Goal: Browse casually

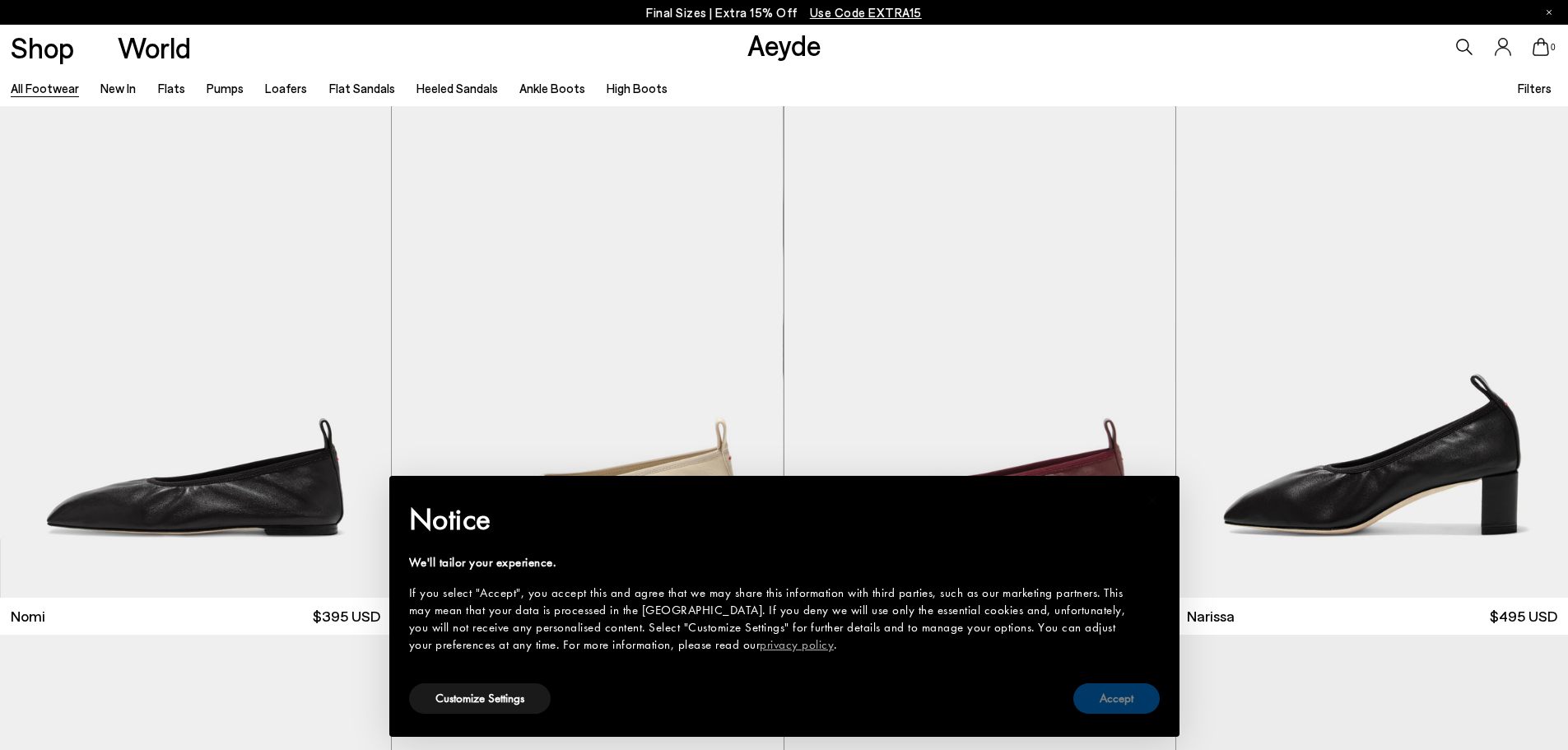
click at [1108, 692] on button "Accept" at bounding box center [1116, 698] width 87 height 30
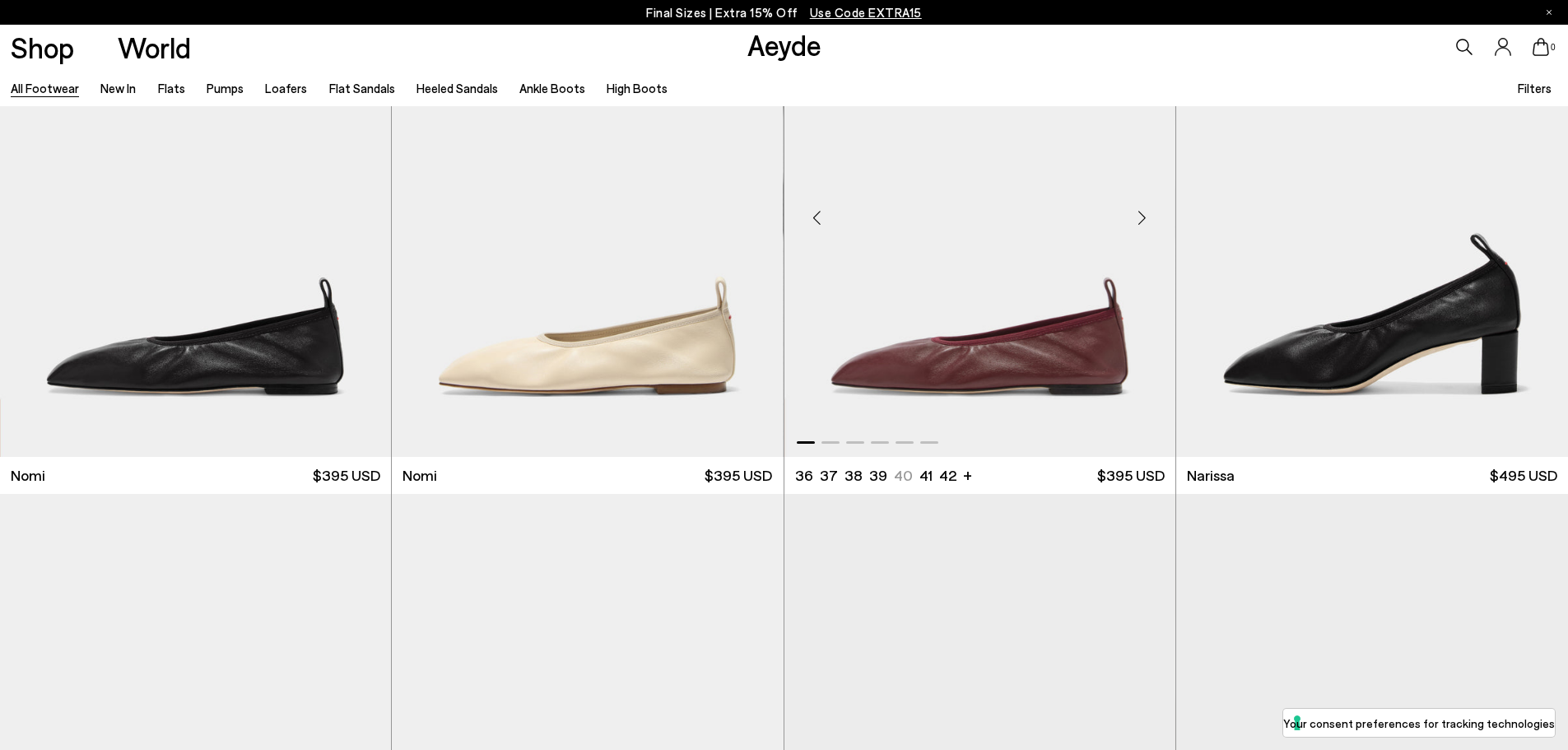
scroll to position [165, 0]
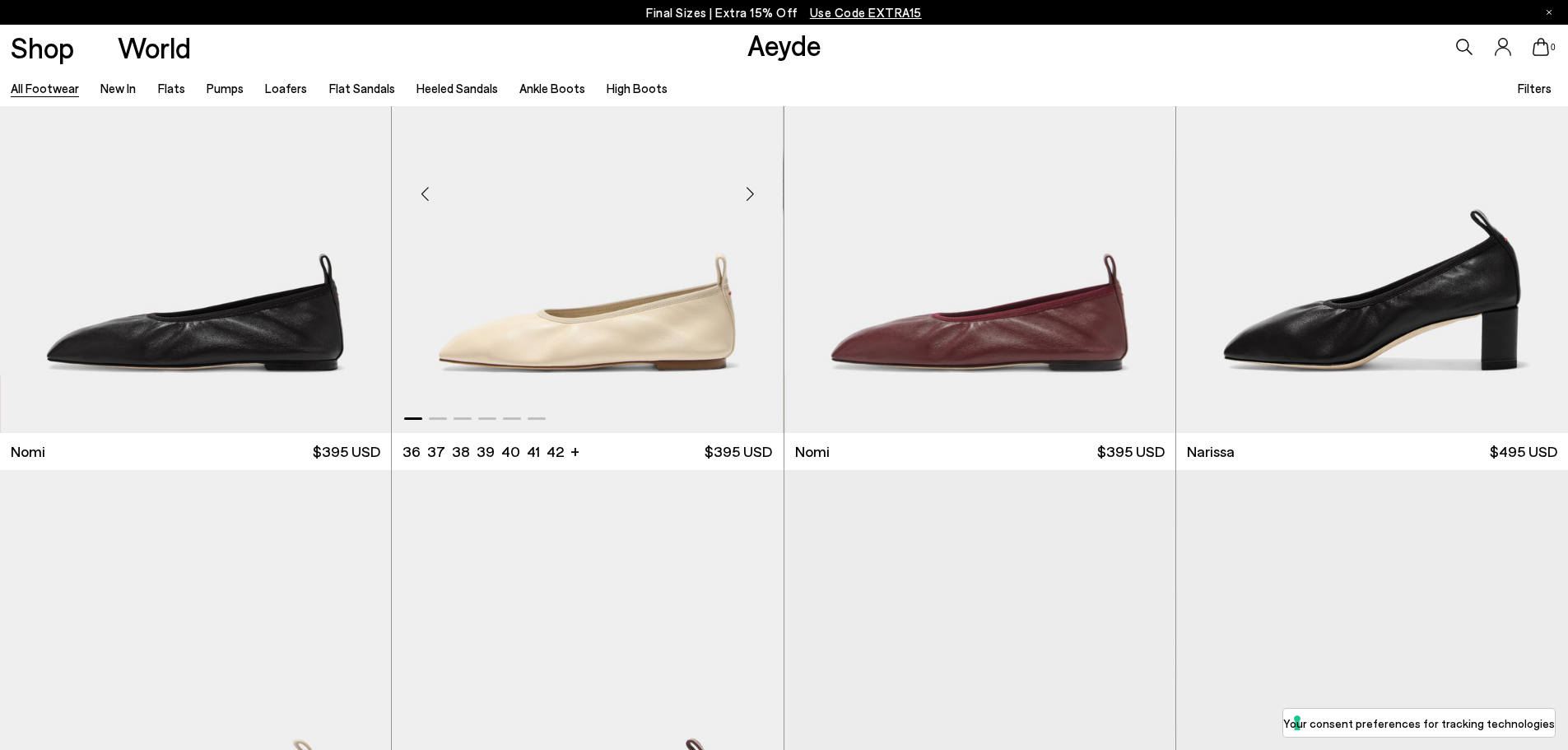
click at [743, 176] on div "Next slide" at bounding box center [751, 194] width 49 height 49
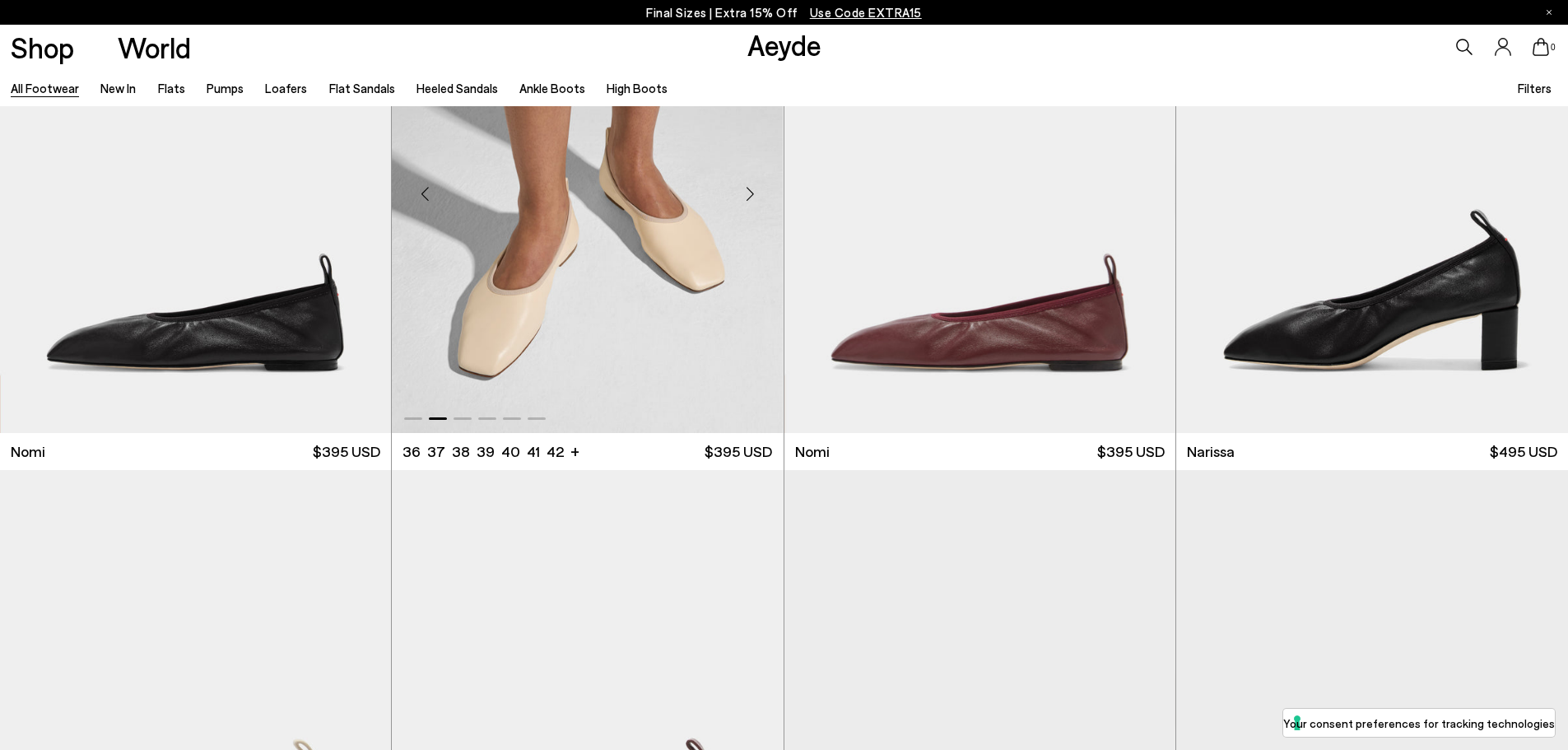
click at [753, 186] on div "Next slide" at bounding box center [751, 194] width 49 height 49
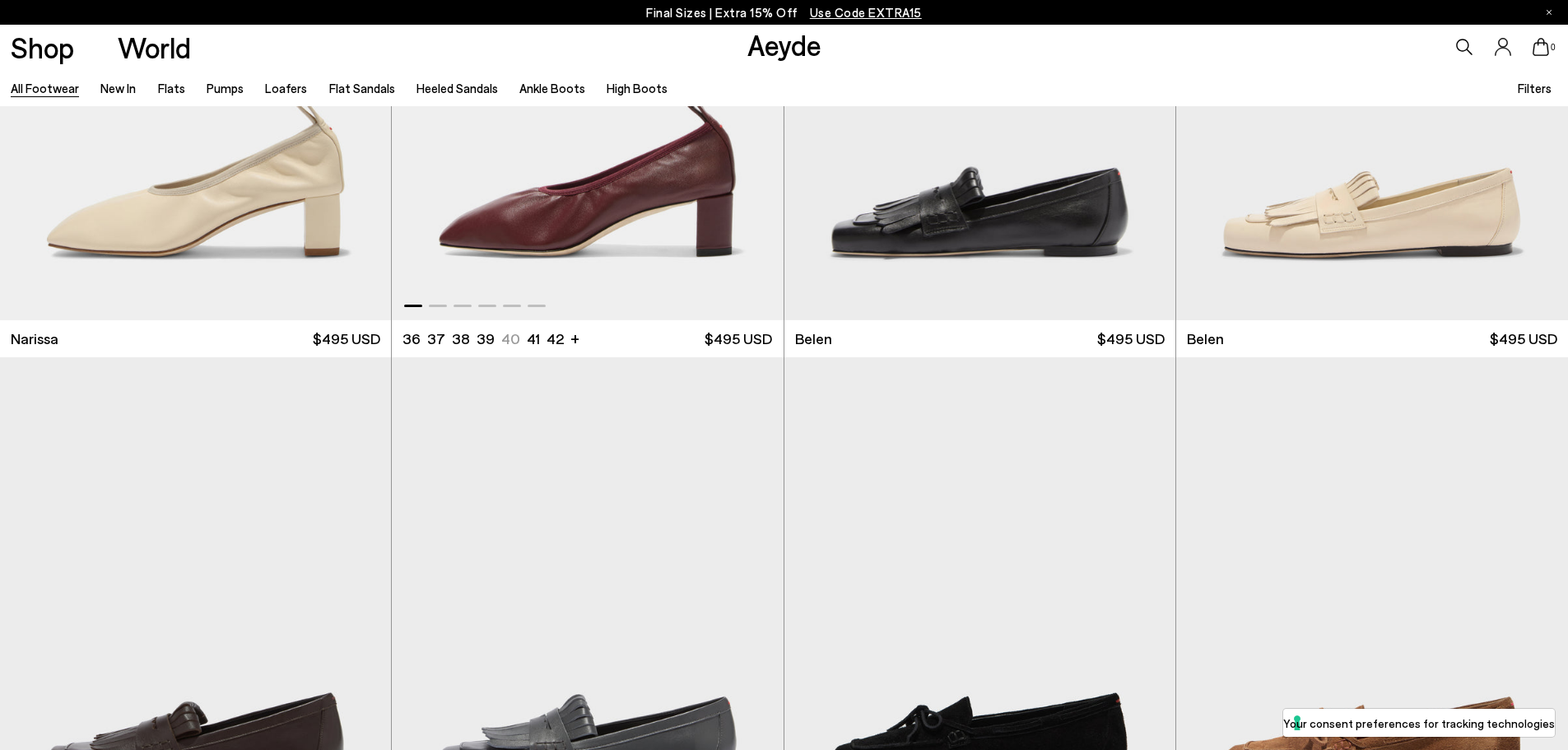
scroll to position [823, 0]
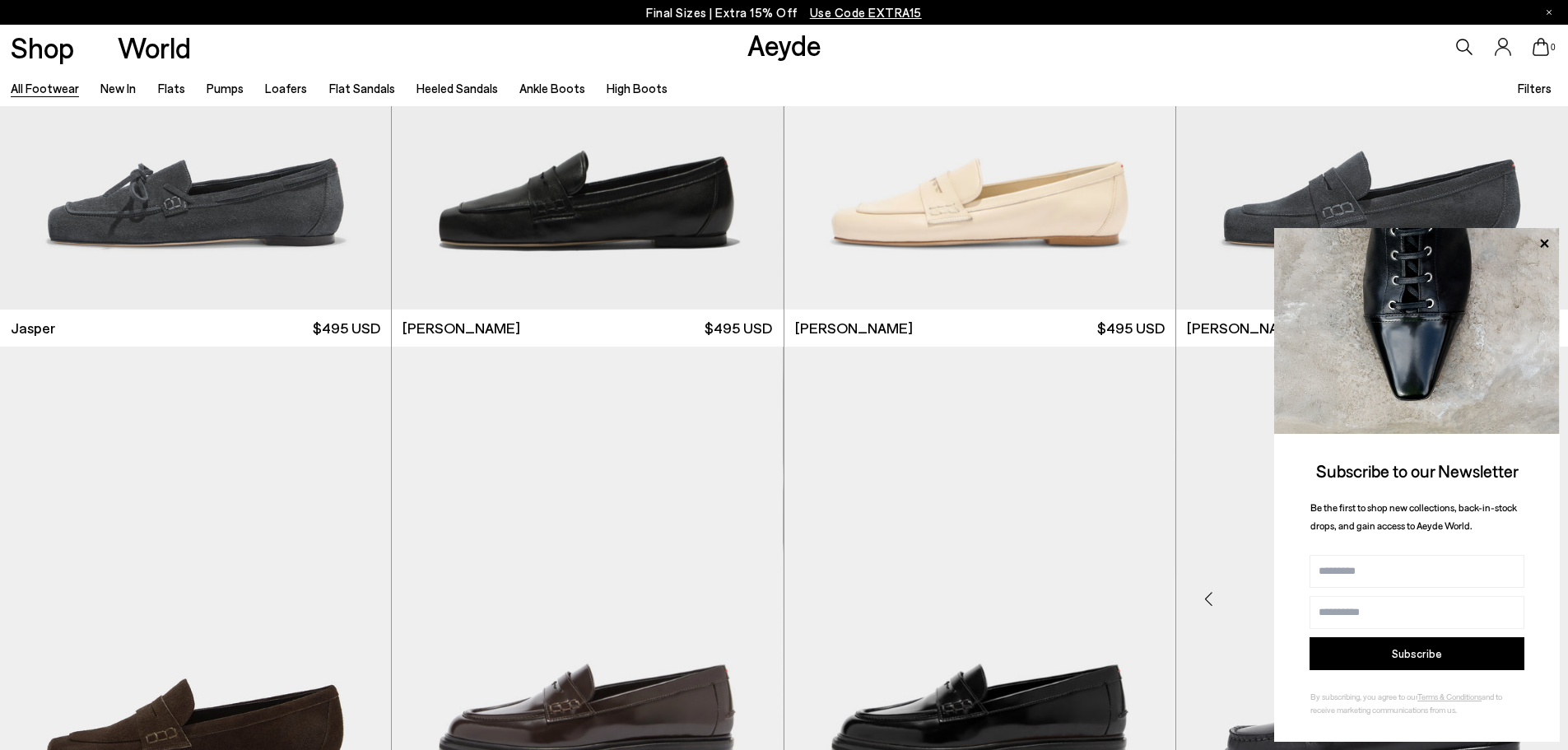
scroll to position [1976, 0]
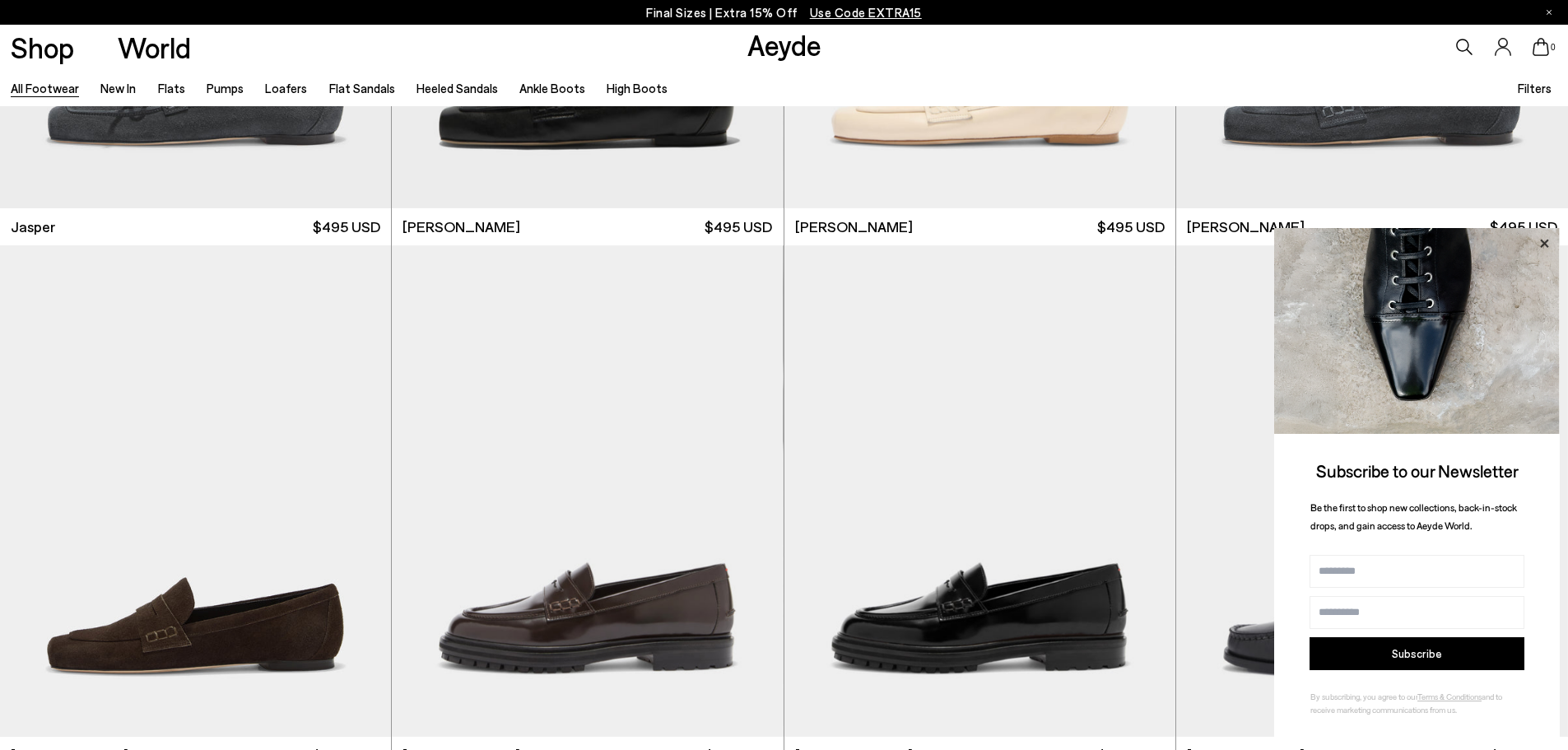
click at [1540, 243] on icon at bounding box center [1543, 243] width 21 height 21
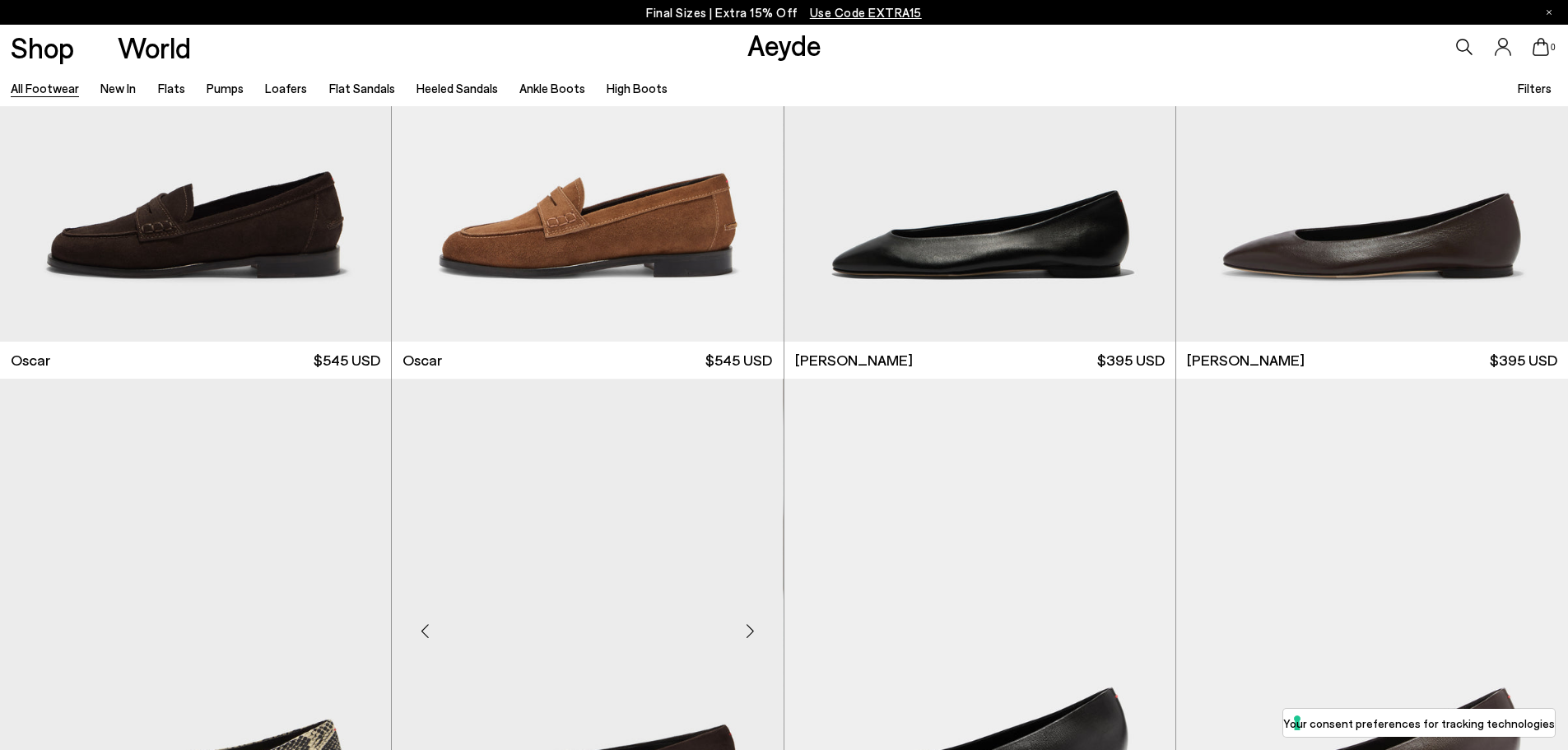
scroll to position [3869, 0]
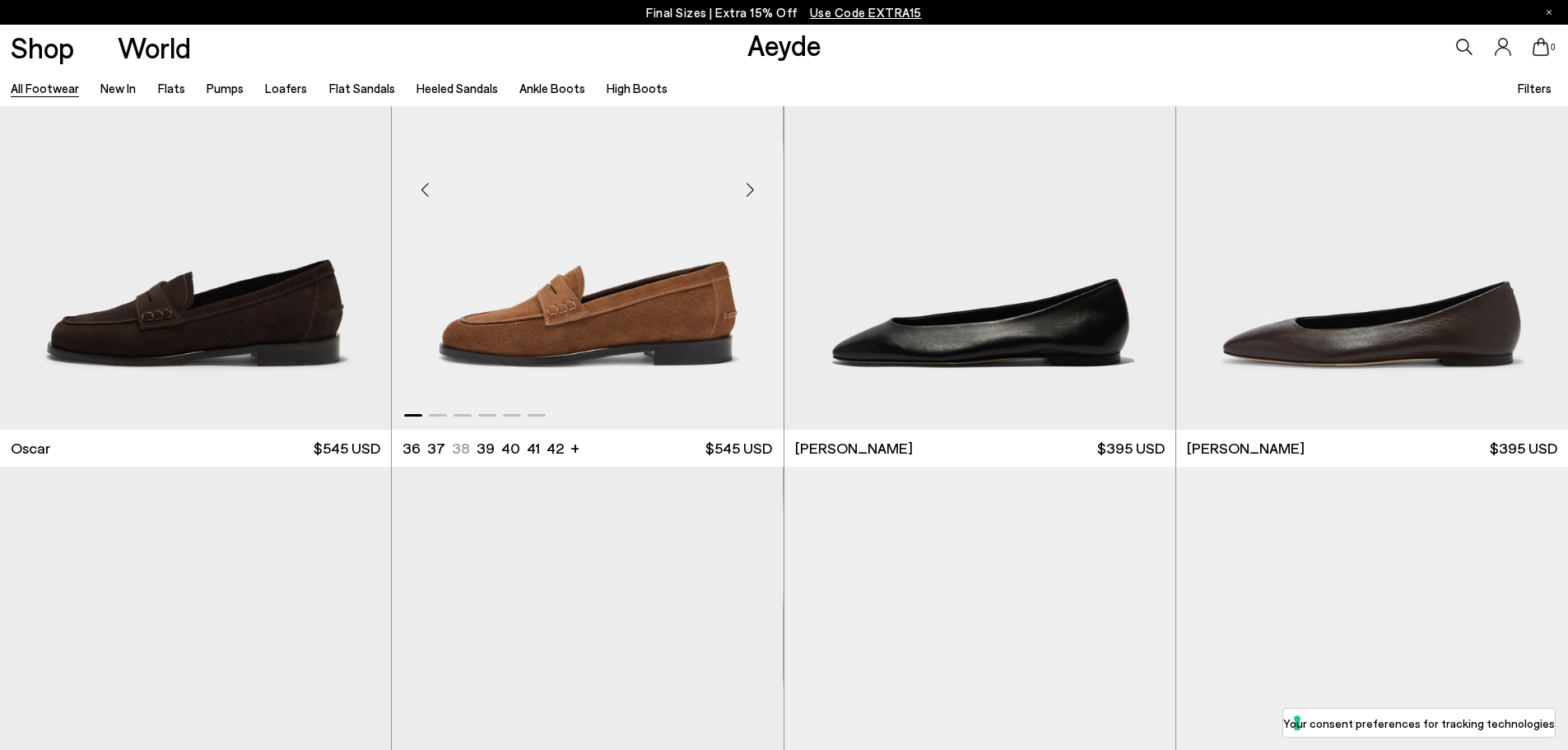
click at [741, 194] on div "Next slide" at bounding box center [751, 190] width 49 height 49
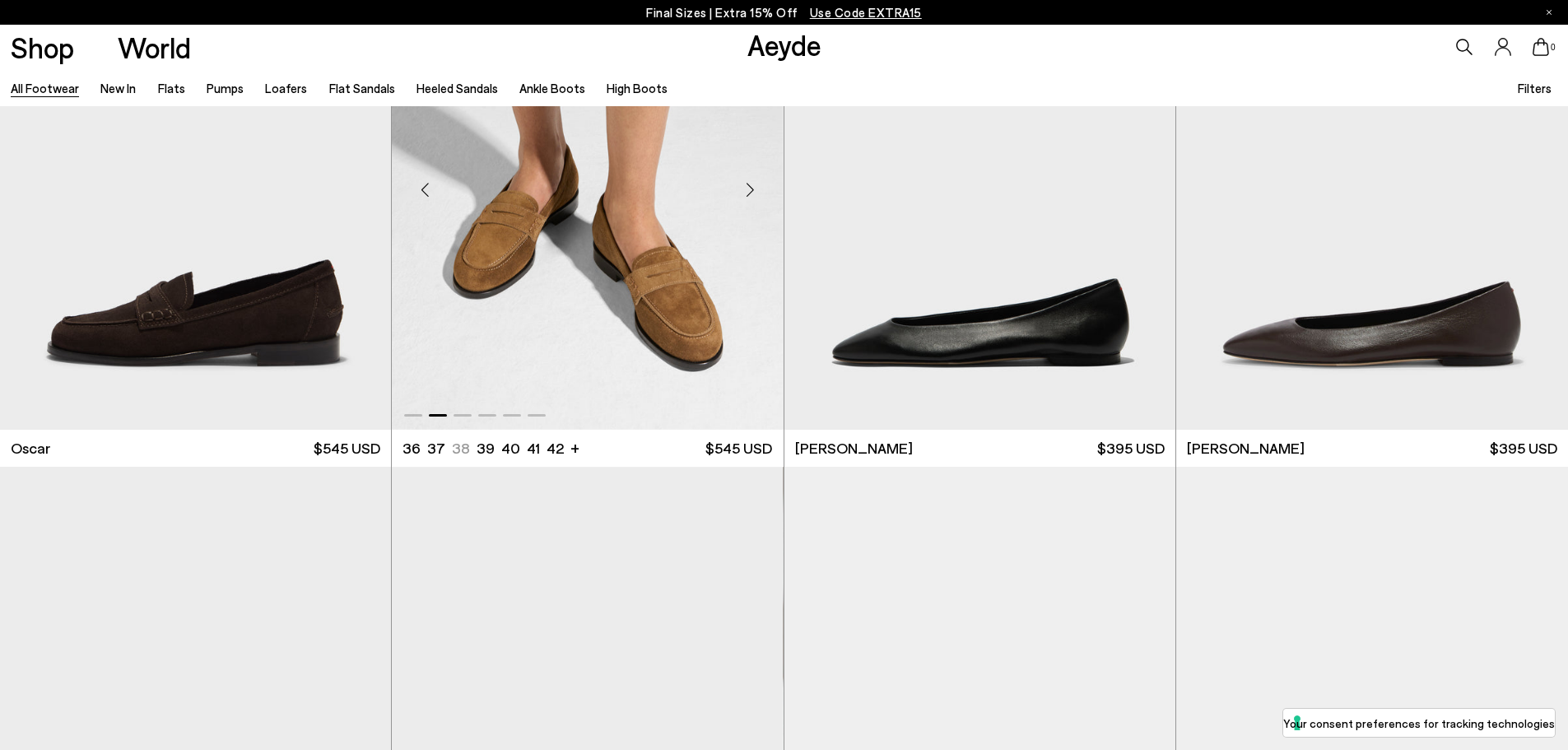
click at [745, 193] on div "Next slide" at bounding box center [751, 190] width 49 height 49
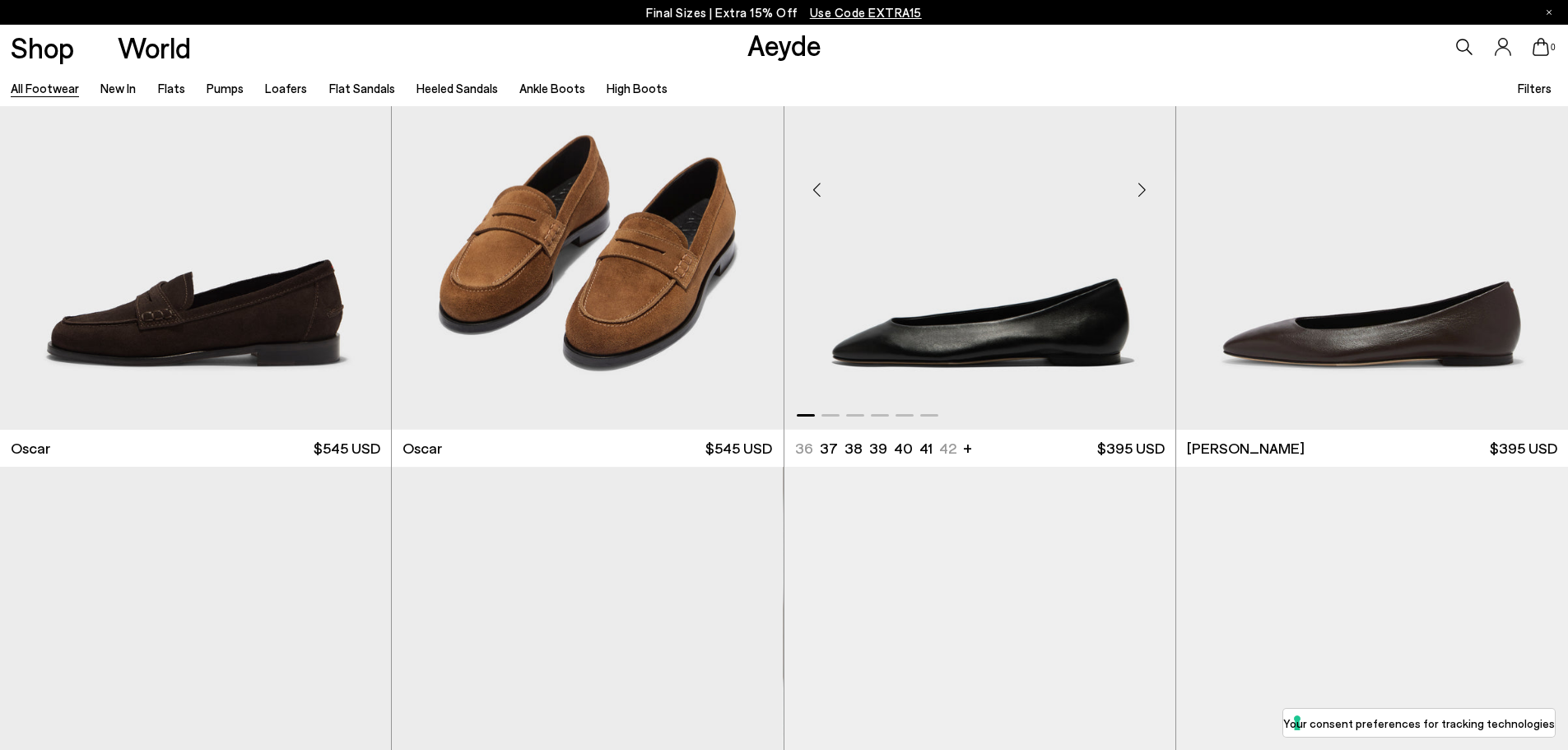
click at [1138, 194] on div "Next slide" at bounding box center [1142, 190] width 49 height 49
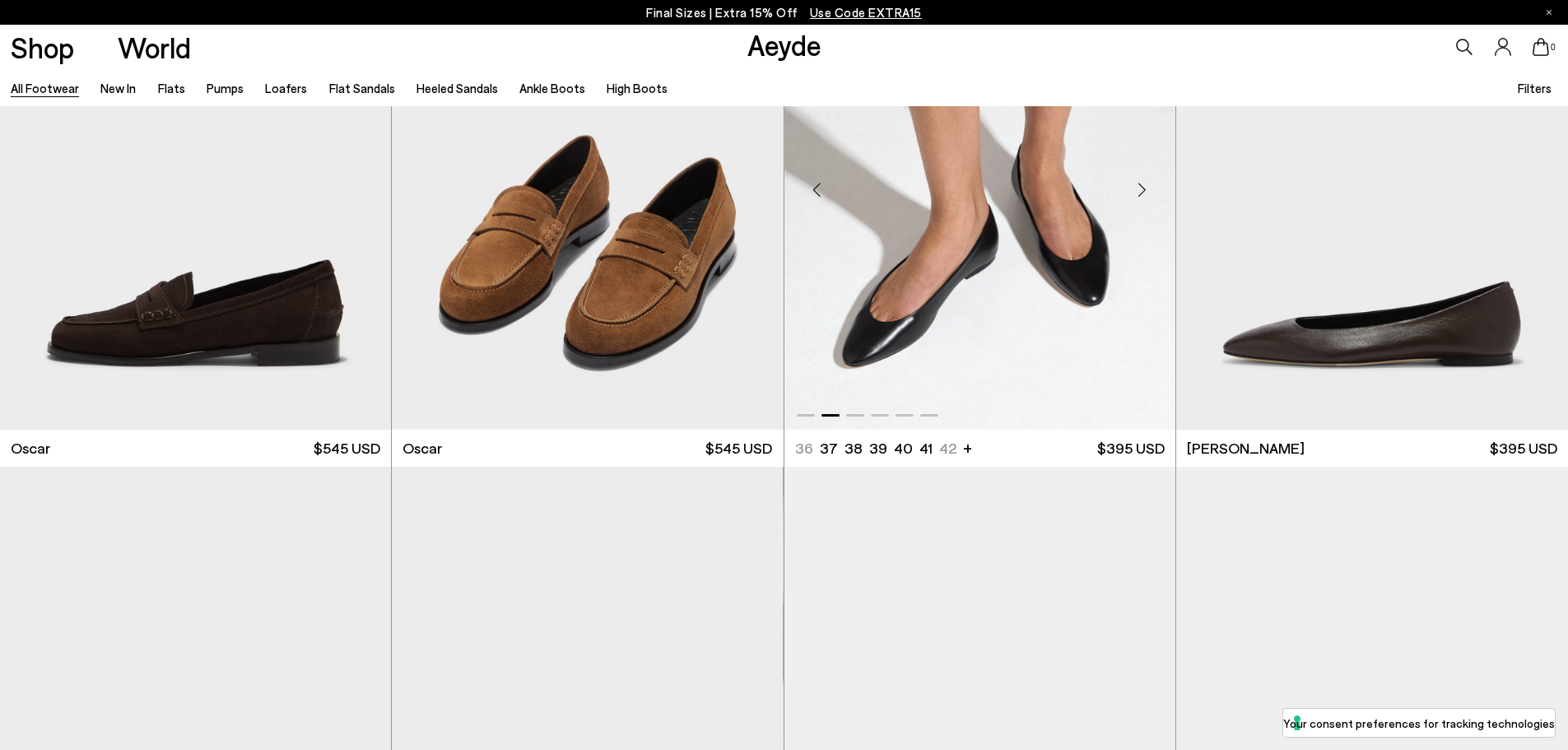
click at [1138, 194] on div "Next slide" at bounding box center [1142, 190] width 49 height 49
